Goal: Task Accomplishment & Management: Use online tool/utility

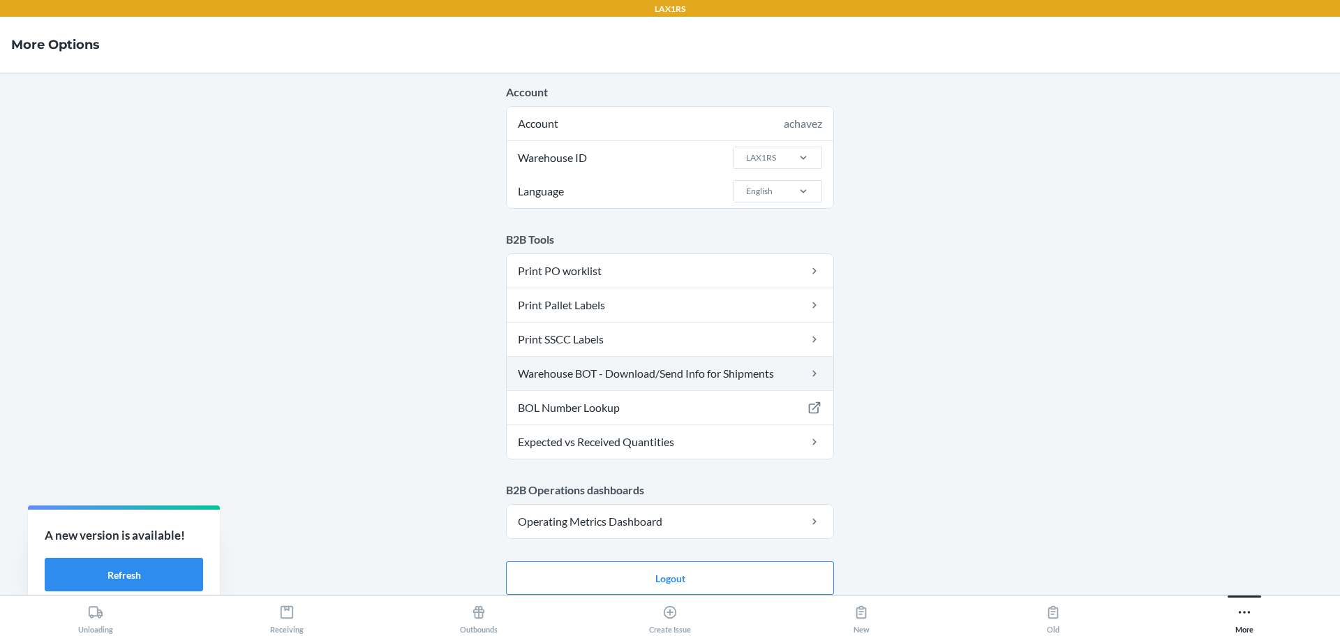
click at [669, 371] on link "Warehouse BOT - Download/Send Info for Shipments" at bounding box center [670, 374] width 327 height 34
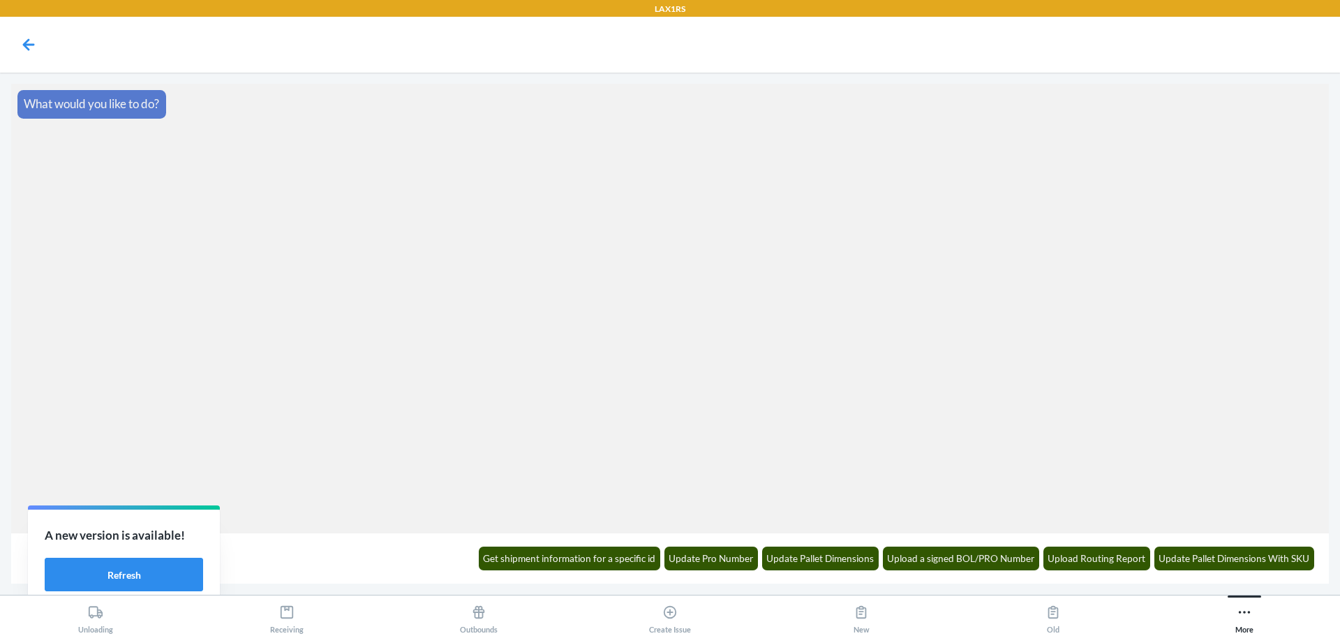
click at [603, 545] on div "Get shipment information for a specific id Update Pro Number Update Pallet Dime…" at bounding box center [896, 558] width 853 height 38
click at [624, 554] on button "Get shipment information for a specific id" at bounding box center [570, 559] width 182 height 24
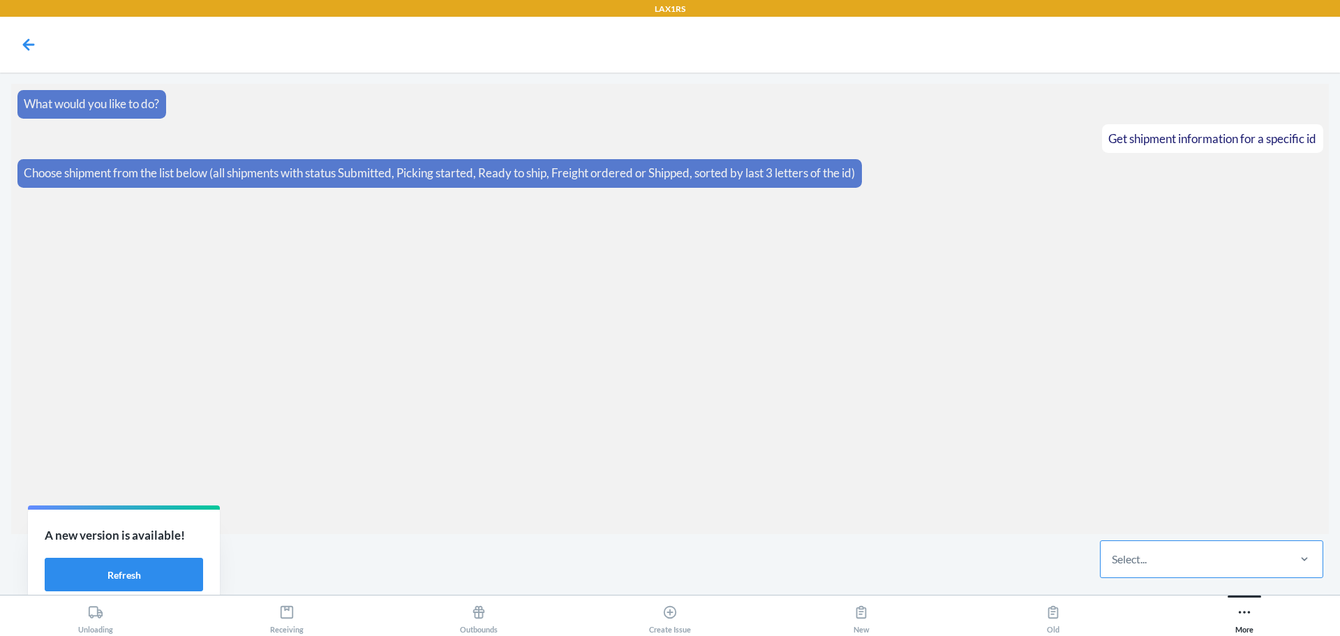
click at [1152, 565] on div "Select..." at bounding box center [1194, 559] width 186 height 36
click at [1113, 565] on input "Select..." at bounding box center [1112, 559] width 1 height 17
type input "ljlf"
click at [1243, 526] on div "WYF62QPARLJLF" at bounding box center [1212, 516] width 218 height 31
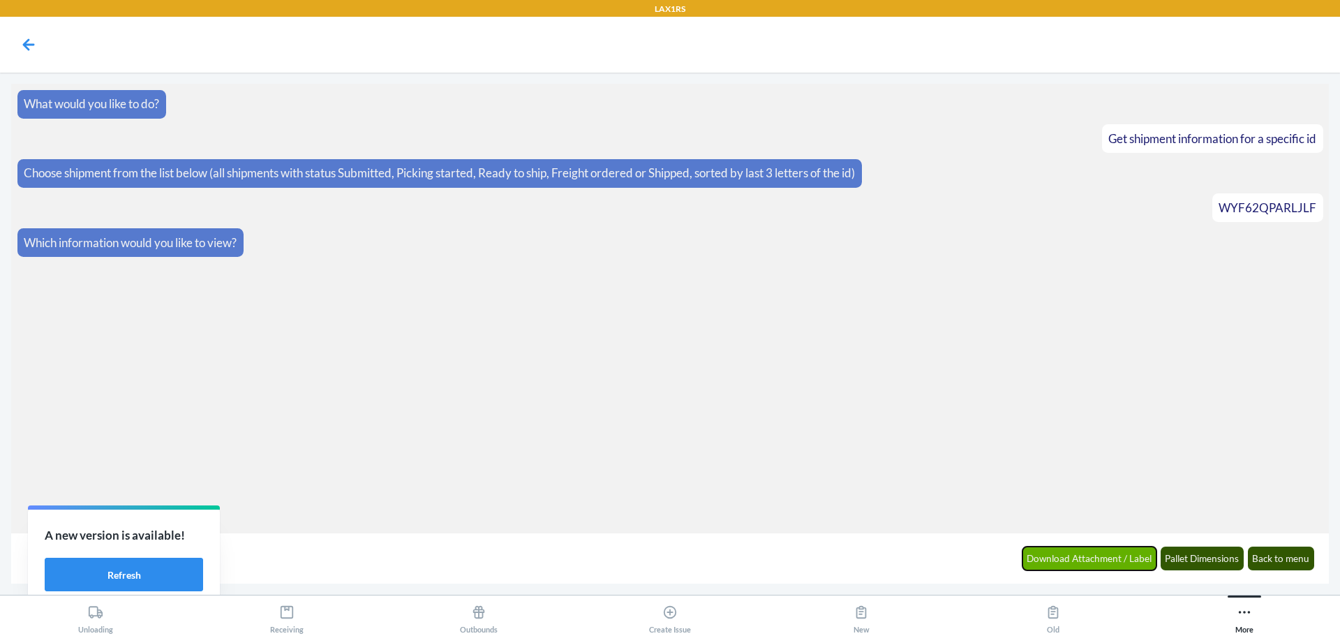
click at [1123, 555] on button "Download Attachment / Label" at bounding box center [1090, 559] width 135 height 24
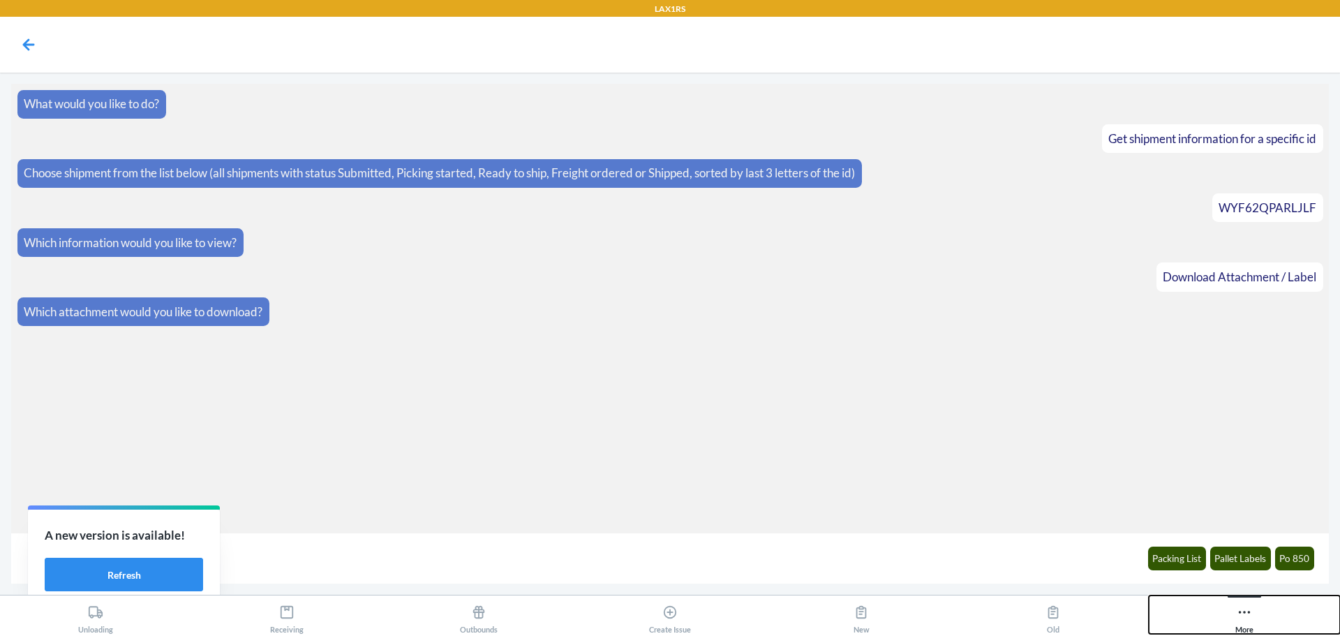
drag, startPoint x: 1236, startPoint y: 611, endPoint x: 1231, endPoint y: 597, distance: 14.8
click at [1237, 611] on div "More" at bounding box center [1245, 616] width 18 height 35
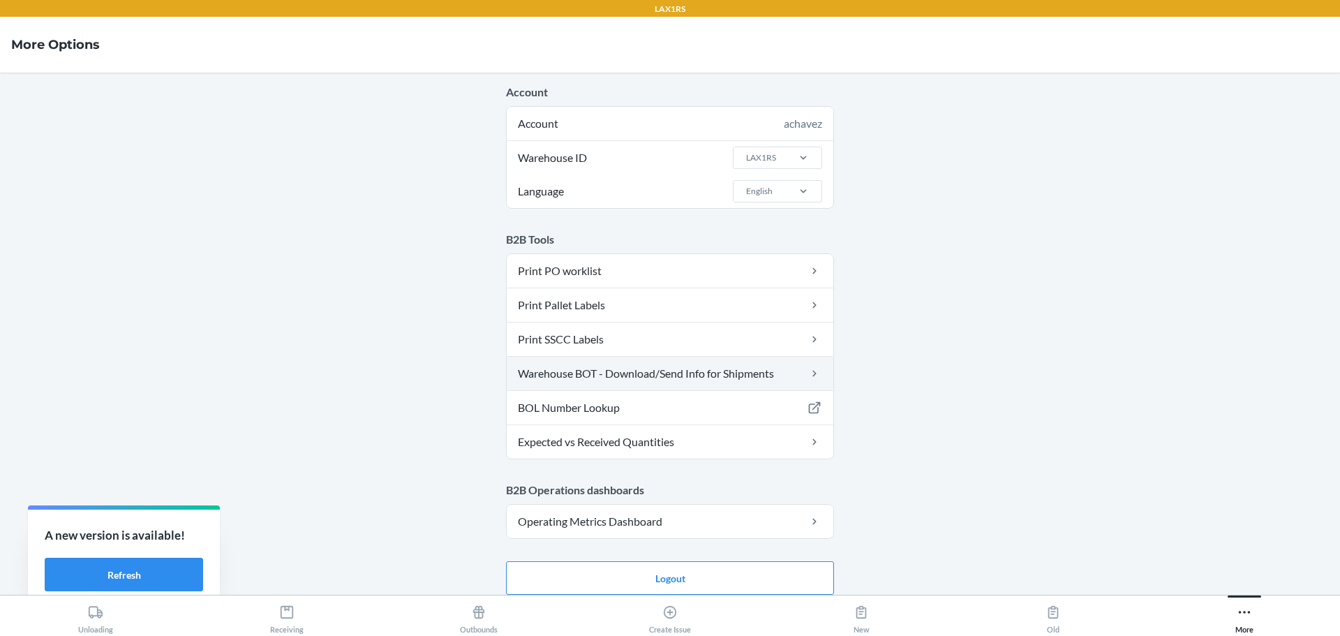
click at [764, 363] on link "Warehouse BOT - Download/Send Info for Shipments" at bounding box center [670, 374] width 327 height 34
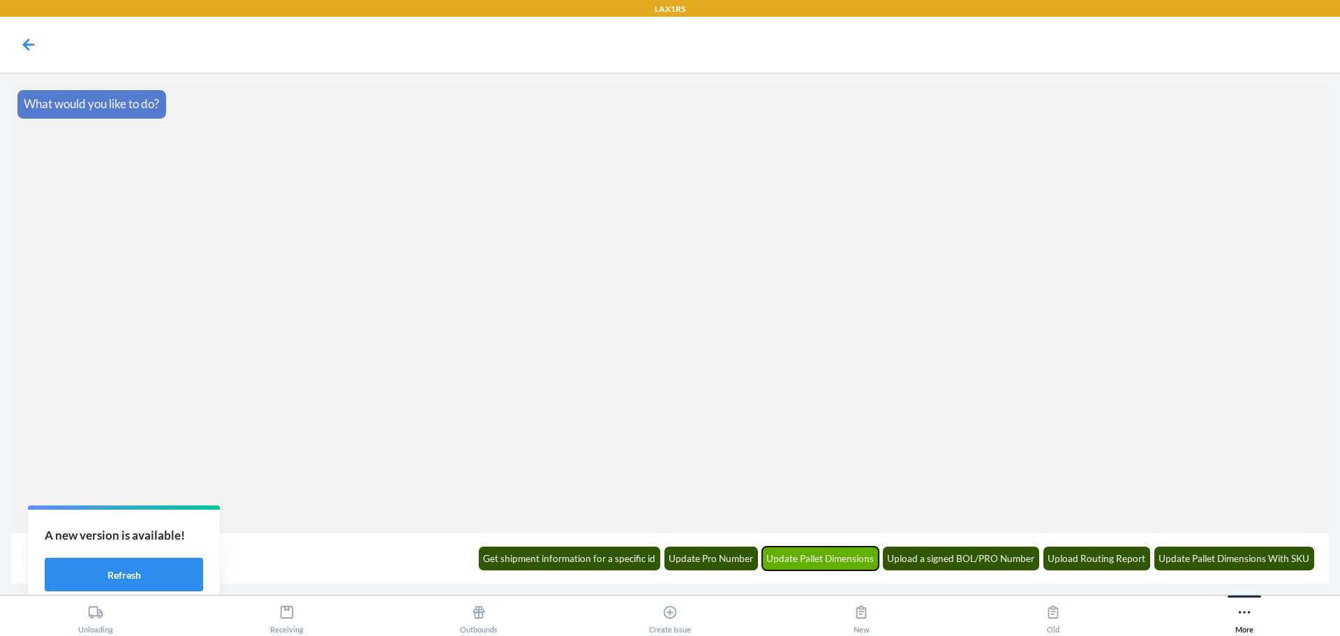
click at [836, 556] on button "Update Pallet Dimensions" at bounding box center [820, 559] width 117 height 24
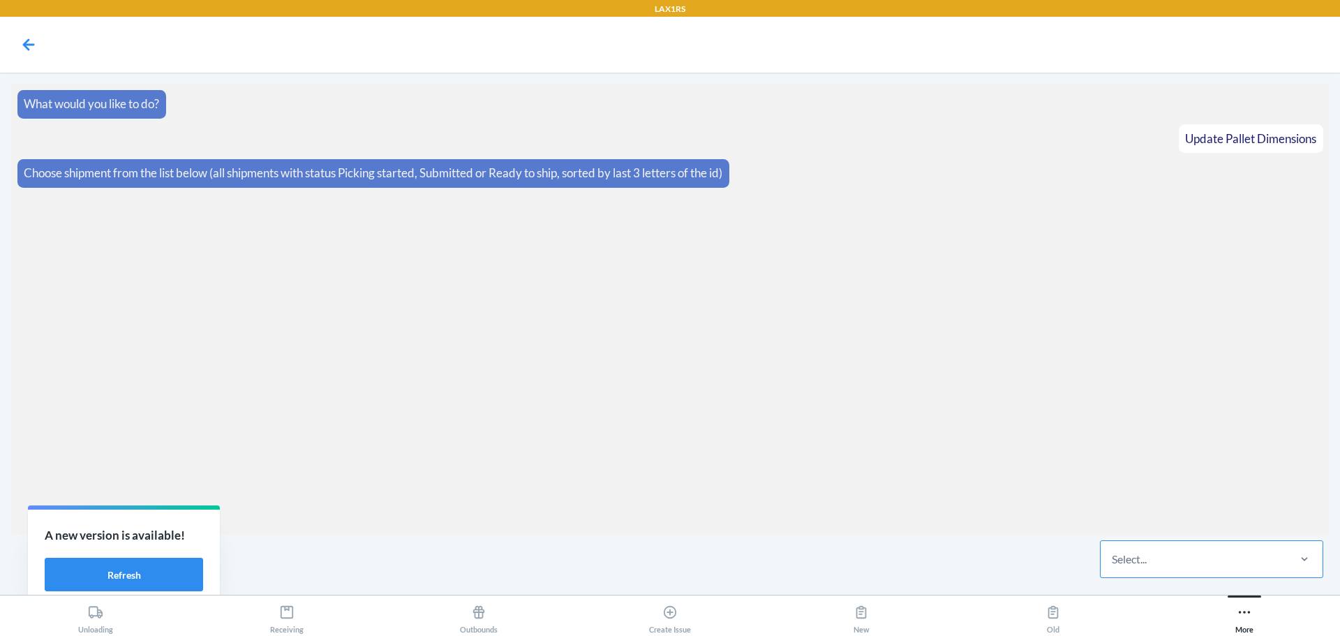
click at [1165, 558] on div "Select..." at bounding box center [1194, 559] width 186 height 36
click at [1113, 558] on input "Select..." at bounding box center [1112, 559] width 1 height 17
type input "l"
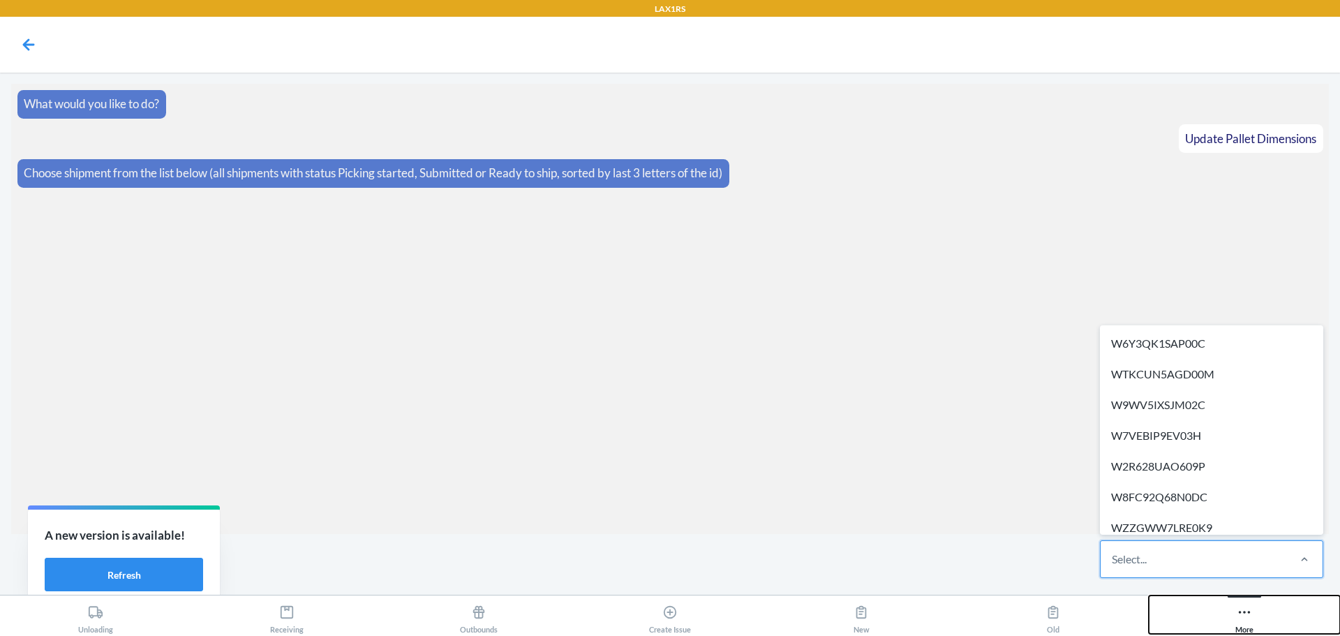
click at [1245, 607] on icon at bounding box center [1244, 612] width 15 height 15
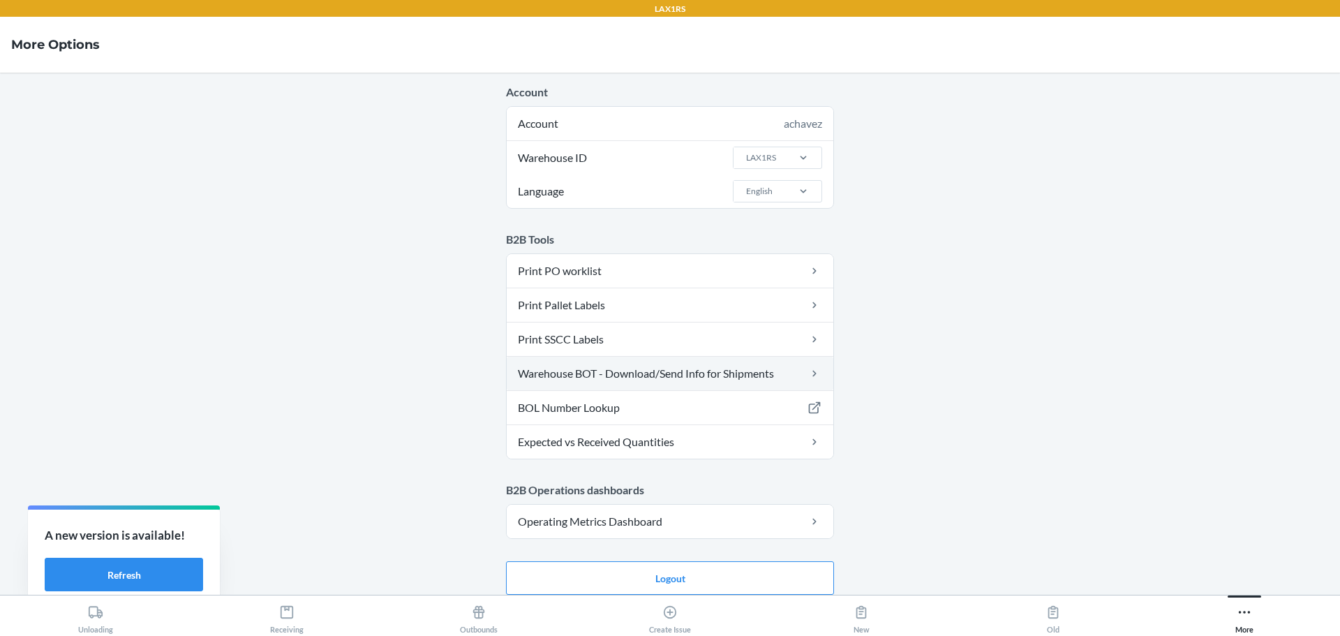
click at [626, 373] on link "Warehouse BOT - Download/Send Info for Shipments" at bounding box center [670, 374] width 327 height 34
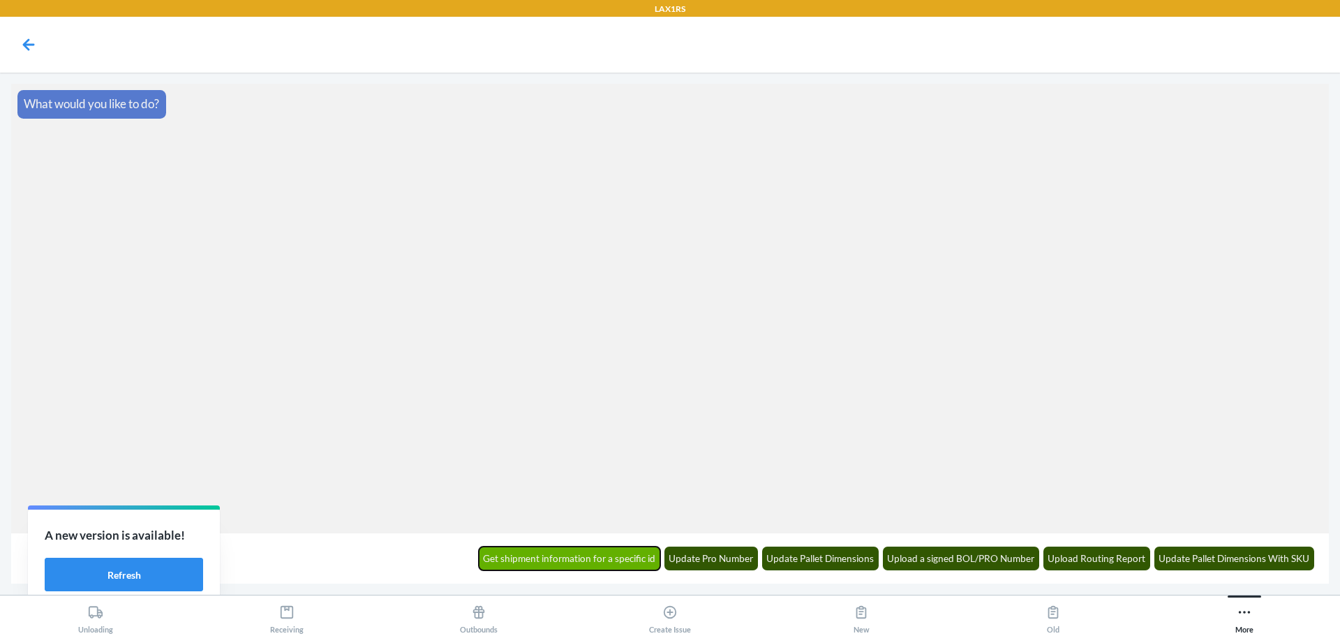
click at [611, 552] on button "Get shipment information for a specific id" at bounding box center [570, 559] width 182 height 24
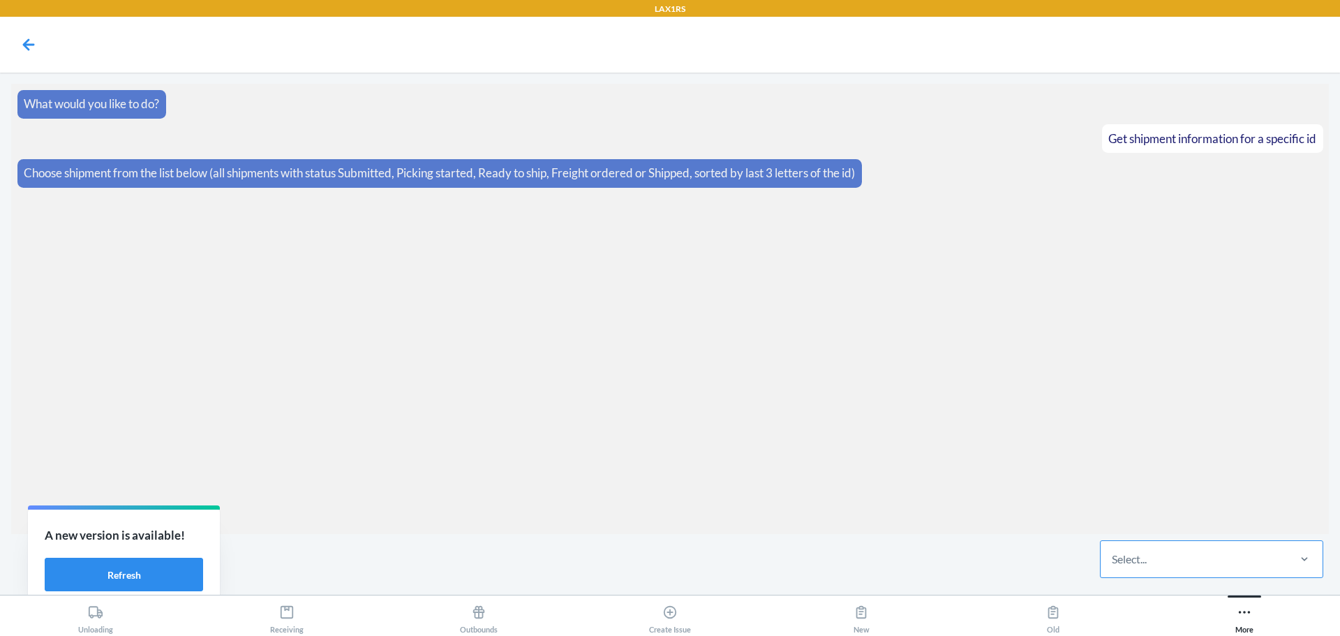
click at [1198, 569] on div "Select..." at bounding box center [1194, 559] width 186 height 36
click at [1113, 568] on input "Select..." at bounding box center [1112, 559] width 1 height 17
type input "ljlf"
click at [1157, 521] on div "WYF62QPARLJLF" at bounding box center [1212, 516] width 218 height 31
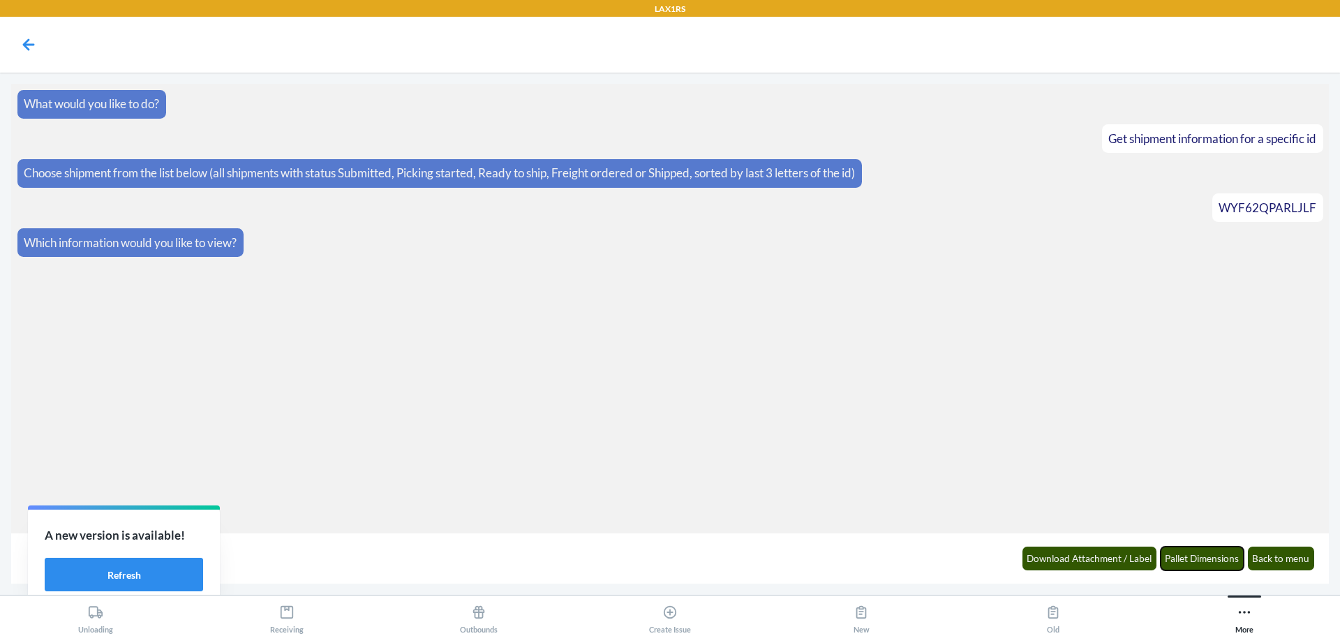
click at [1208, 554] on button "Pallet Dimensions" at bounding box center [1203, 559] width 84 height 24
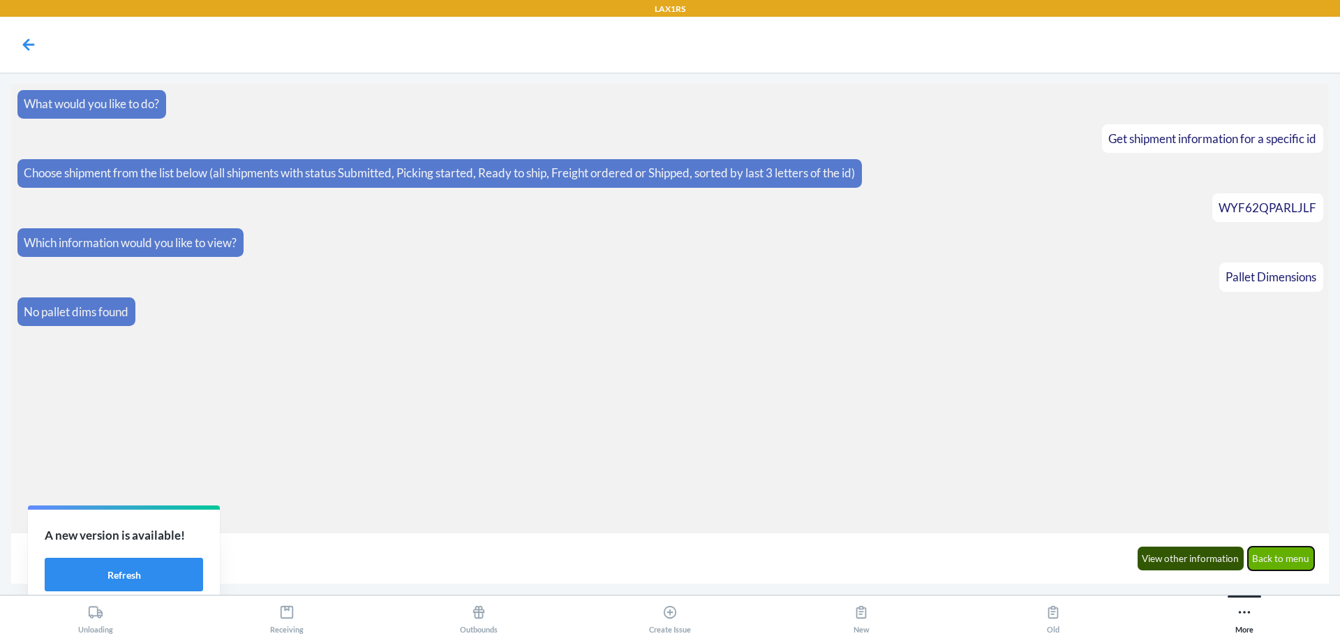
click at [1280, 551] on button "Back to menu" at bounding box center [1281, 559] width 67 height 24
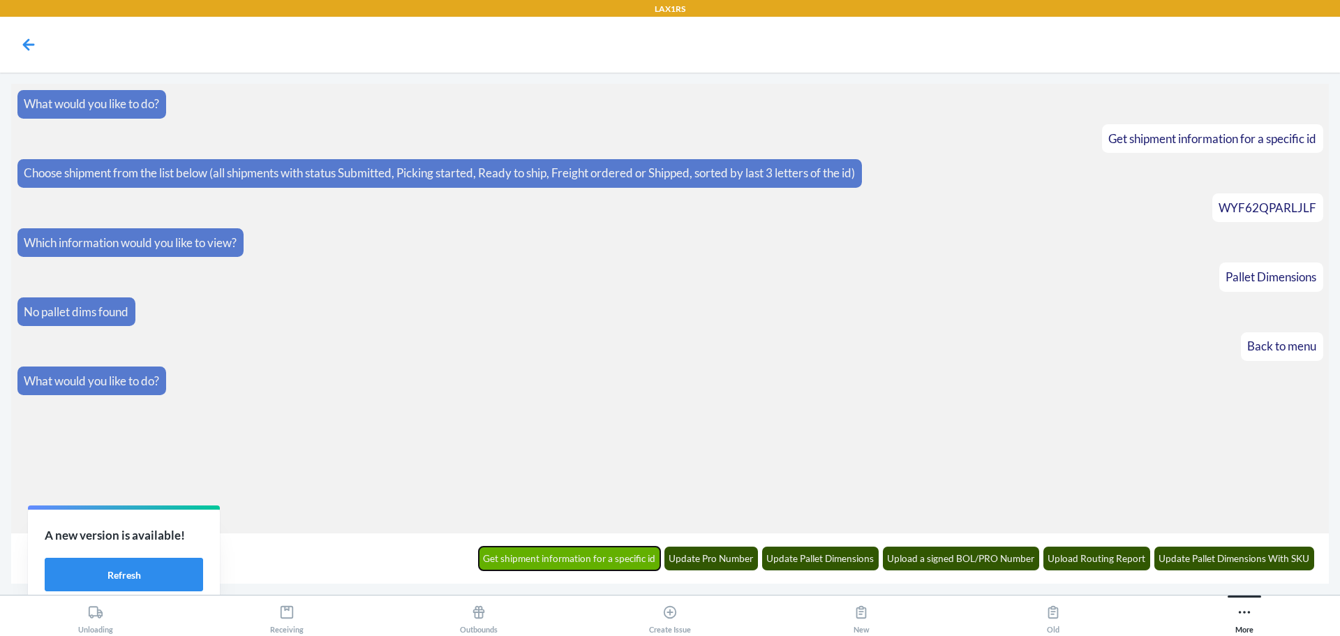
drag, startPoint x: 596, startPoint y: 559, endPoint x: 852, endPoint y: 533, distance: 256.8
click at [597, 559] on button "Get shipment information for a specific id" at bounding box center [570, 559] width 182 height 24
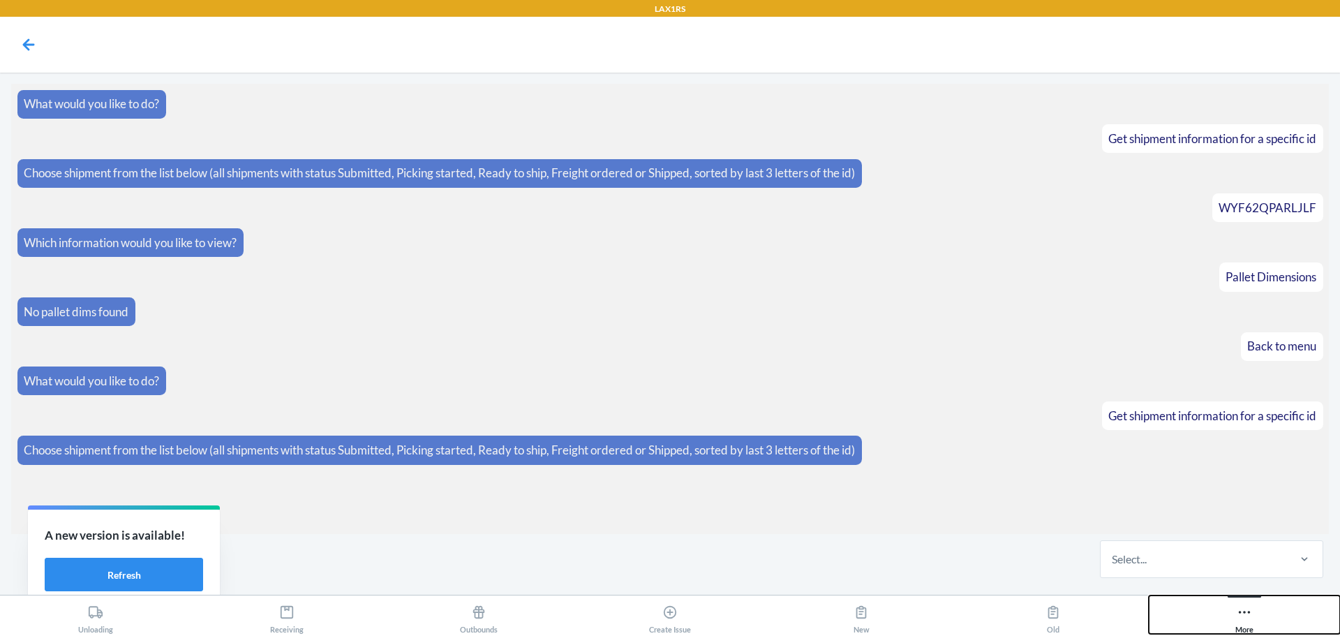
click at [1247, 614] on icon at bounding box center [1244, 612] width 15 height 15
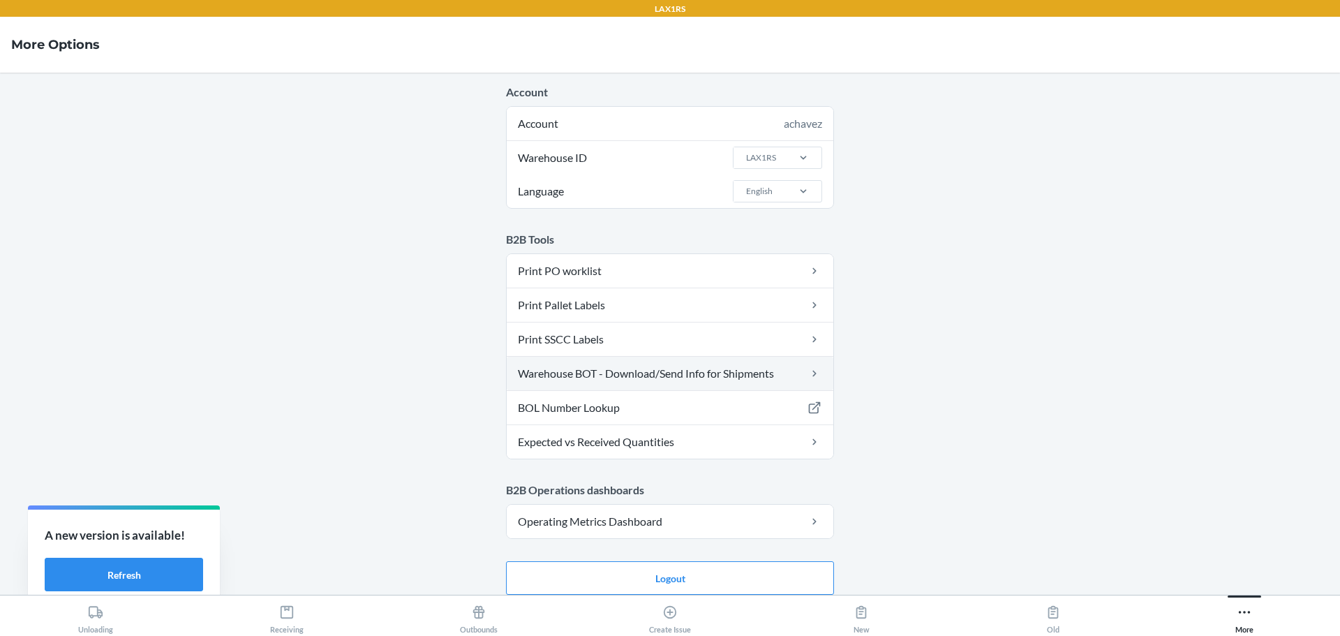
click at [740, 362] on link "Warehouse BOT - Download/Send Info for Shipments" at bounding box center [670, 374] width 327 height 34
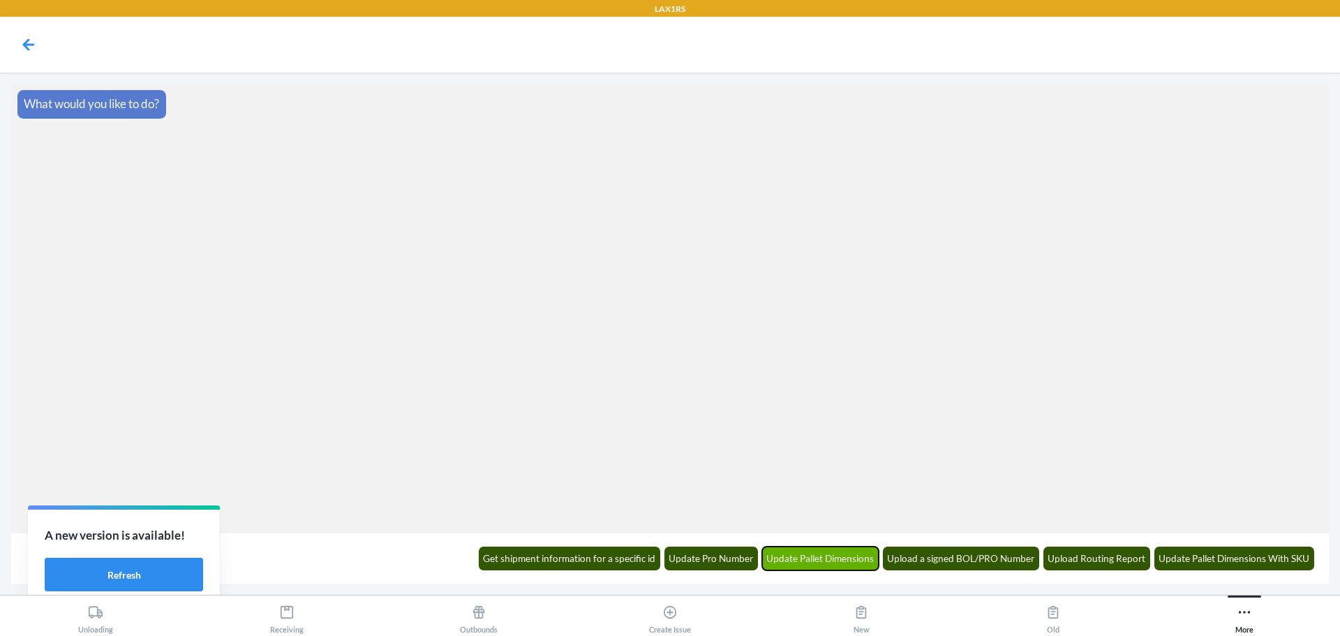
click at [811, 556] on button "Update Pallet Dimensions" at bounding box center [820, 559] width 117 height 24
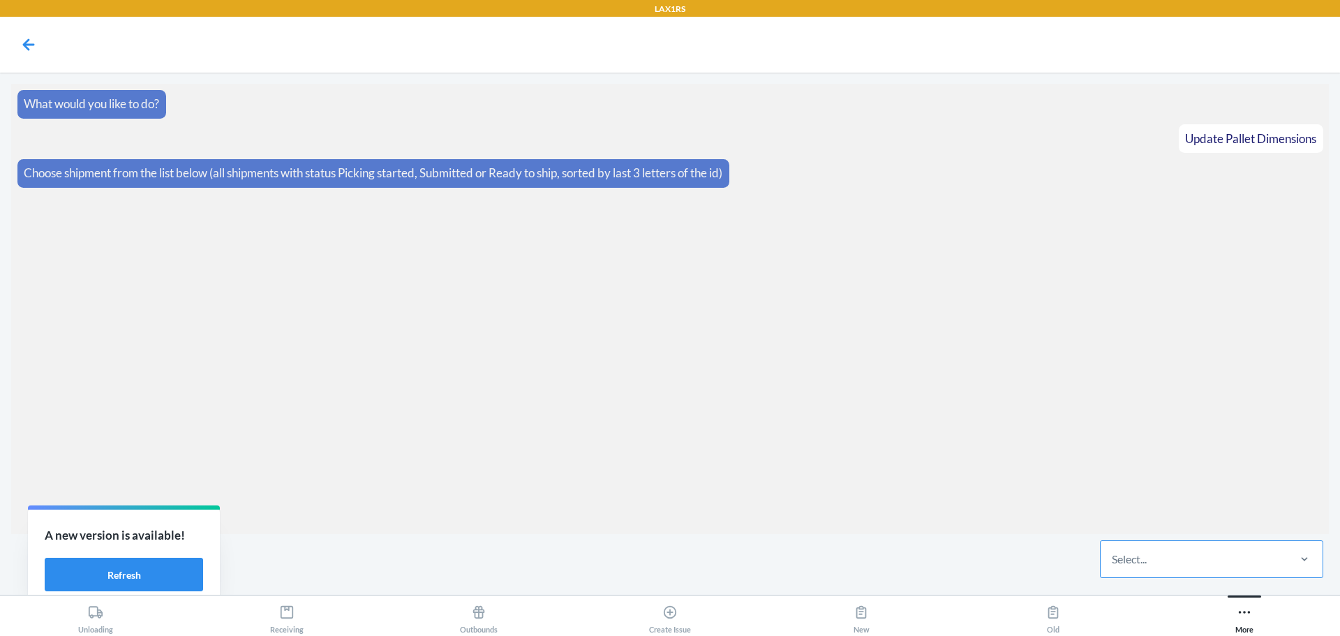
click at [1217, 550] on div "Select..." at bounding box center [1194, 559] width 186 height 36
click at [1113, 551] on input "Select..." at bounding box center [1112, 559] width 1 height 17
type input "ljlf"
drag, startPoint x: 1167, startPoint y: 568, endPoint x: 987, endPoint y: 547, distance: 180.6
click at [987, 547] on div "0 results available. Select is focused ,type to refine list, press Down to open…" at bounding box center [670, 559] width 1318 height 50
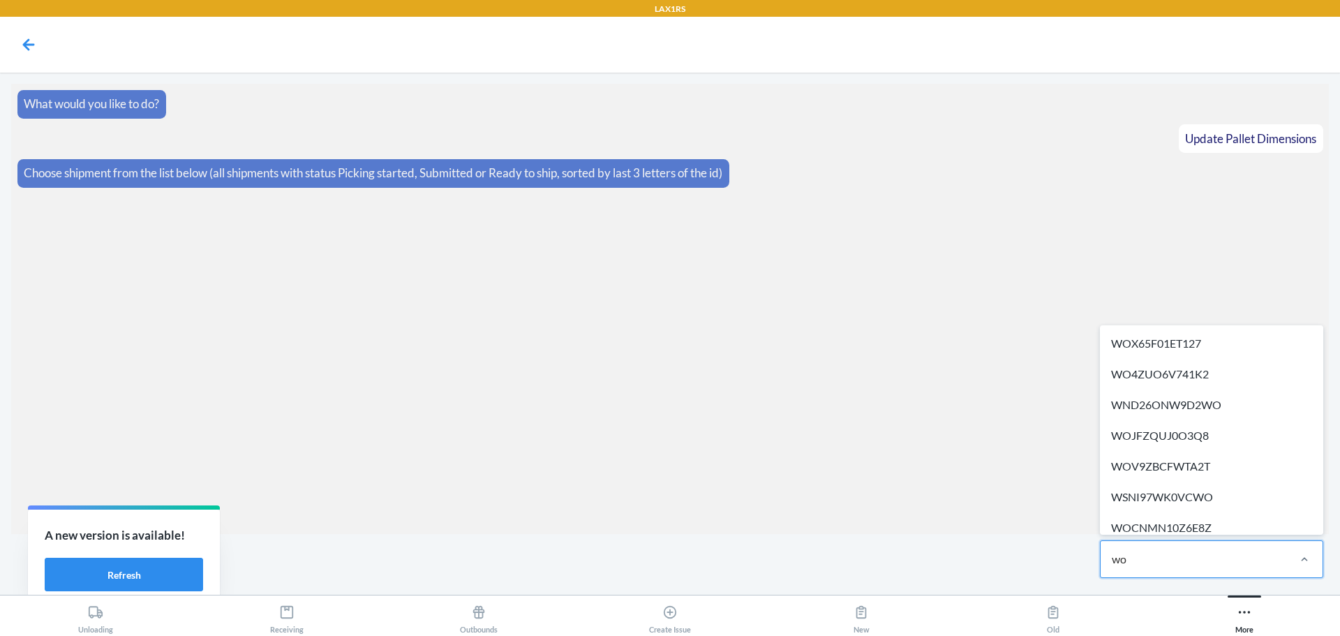
type input "w"
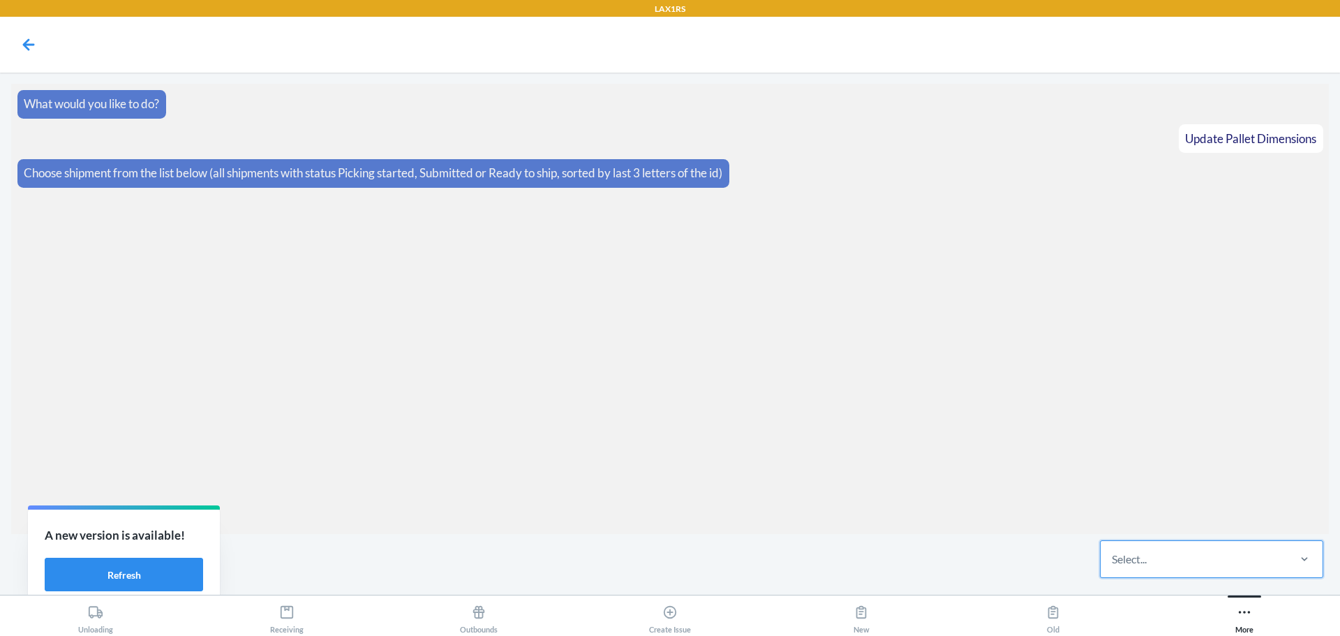
click at [1176, 552] on div "Select..." at bounding box center [1194, 559] width 186 height 36
click at [1113, 552] on input "0 results available. Select is focused ,type to refine list, press Down to open…" at bounding box center [1112, 559] width 1 height 17
